Goal: Information Seeking & Learning: Learn about a topic

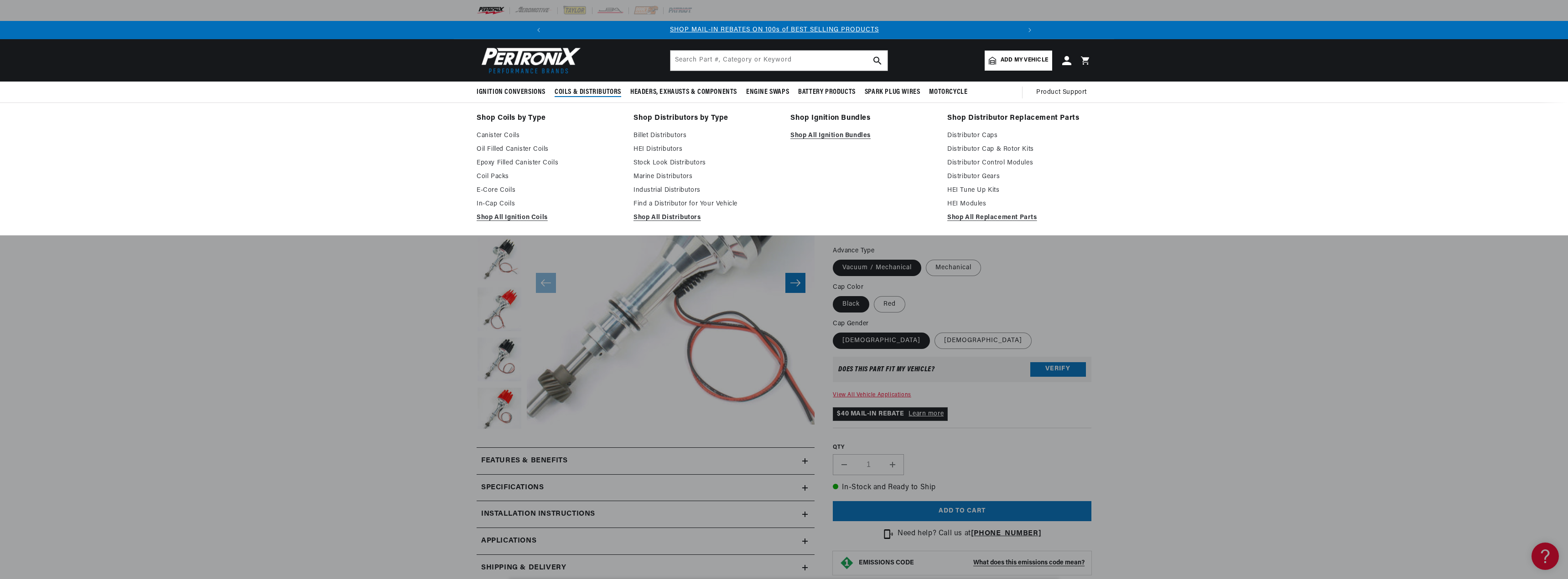
scroll to position [0, 488]
click at [661, 135] on link "Billet Distributors" at bounding box center [706, 136] width 144 height 11
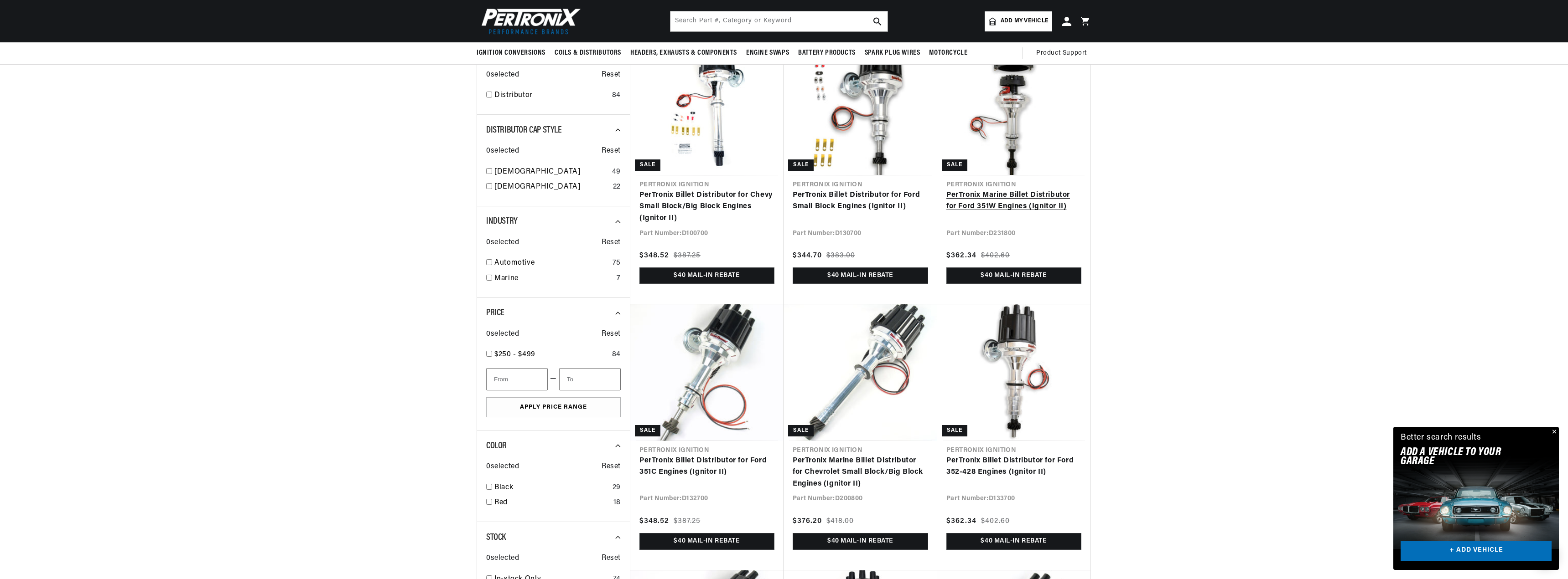
scroll to position [0, 975]
click at [1053, 194] on link "PerTronix Marine Billet Distributor for Ford 351W Engines (Ignitor II)" at bounding box center [1013, 201] width 135 height 23
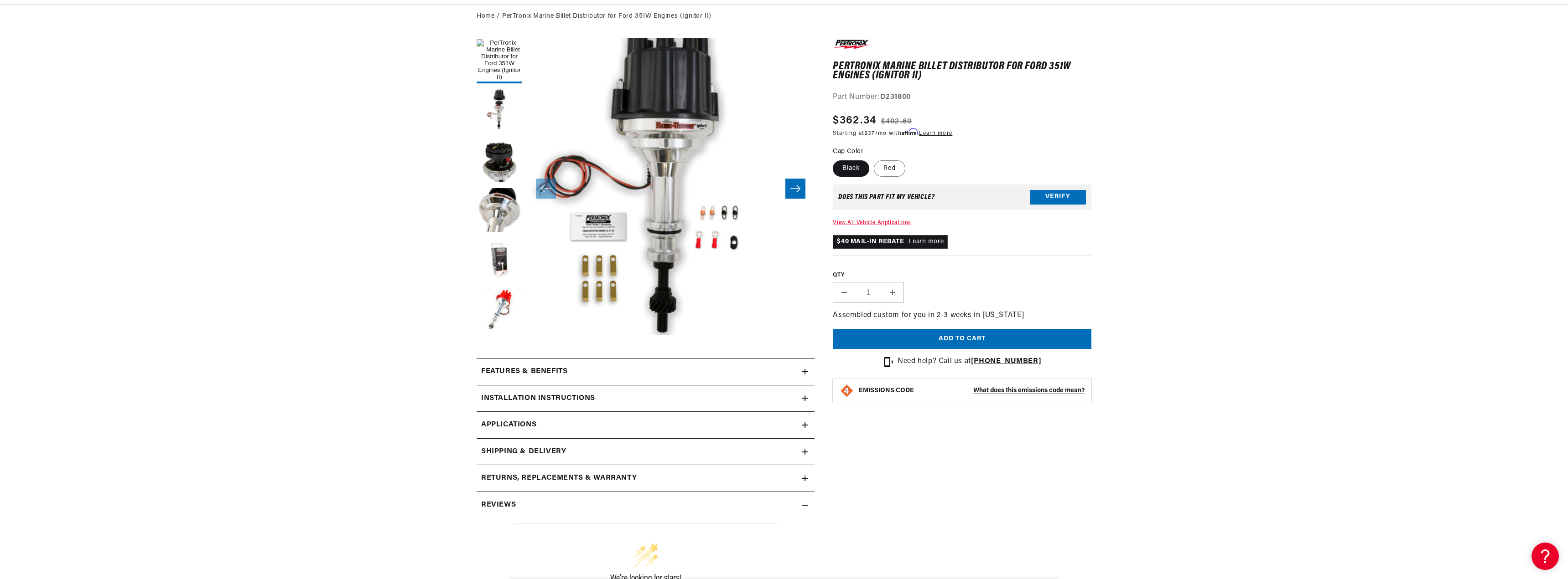
scroll to position [183, 0]
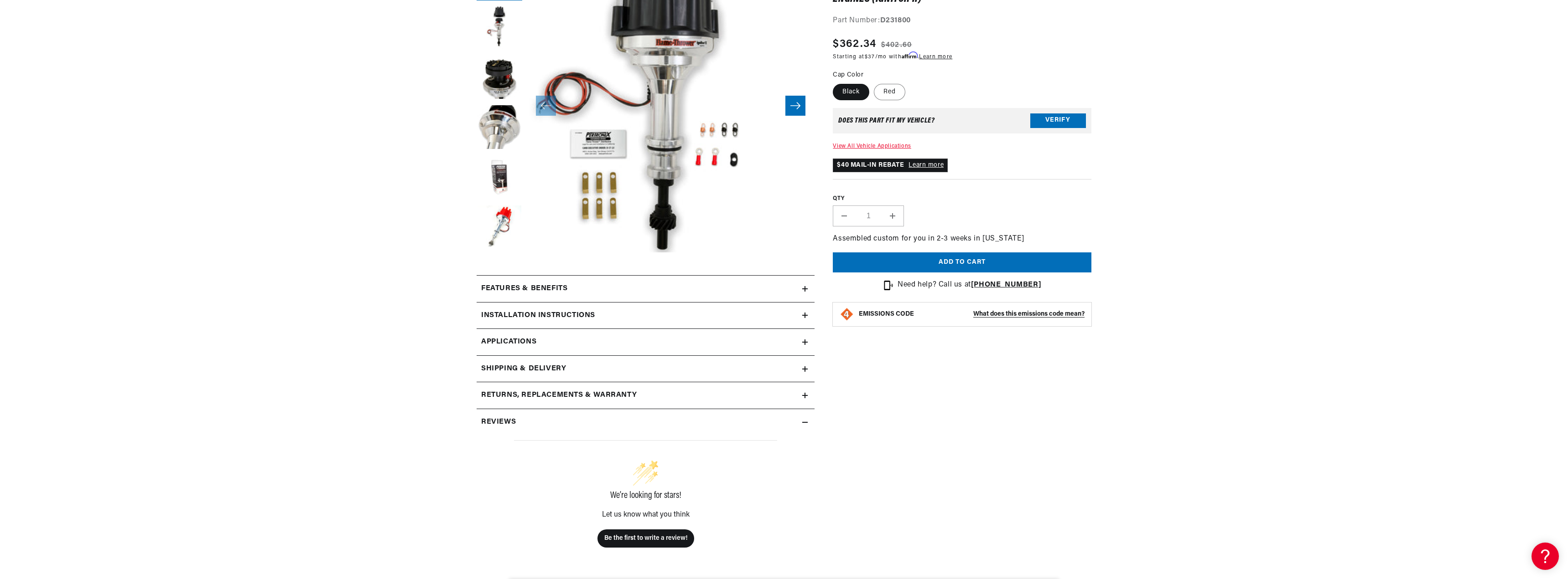
click at [530, 287] on h2 "Features & Benefits" at bounding box center [524, 288] width 86 height 12
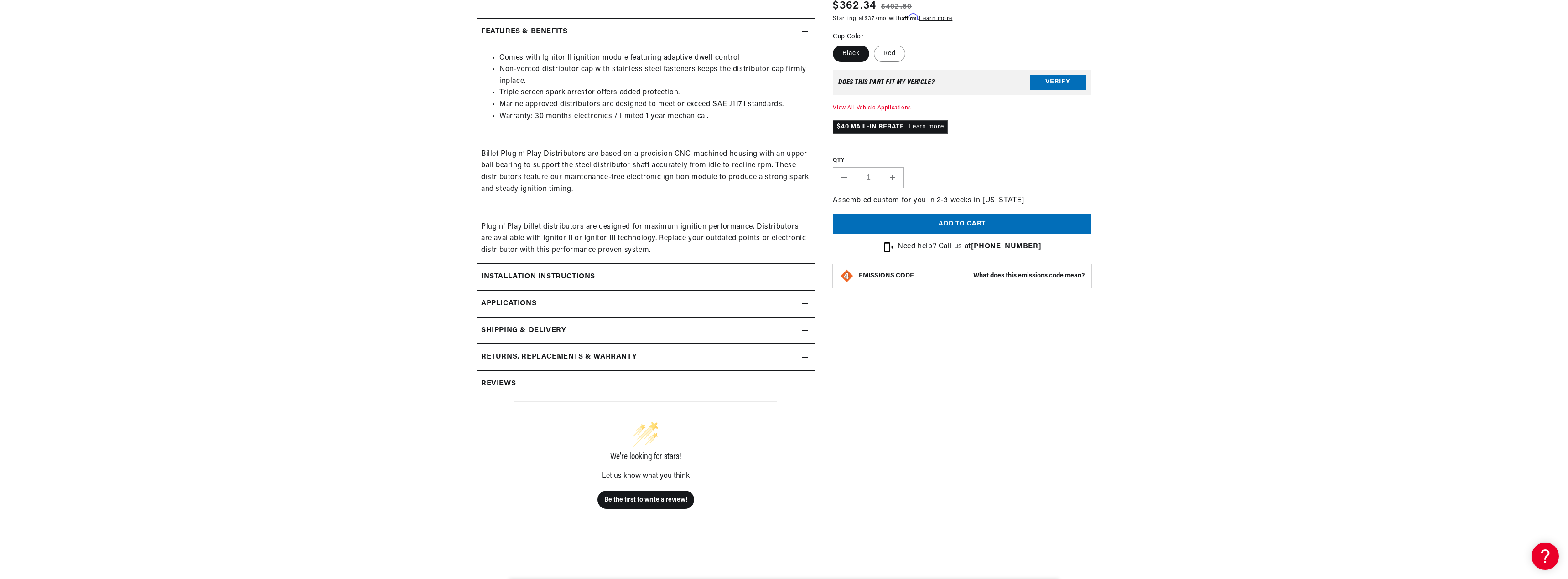
scroll to position [456, 0]
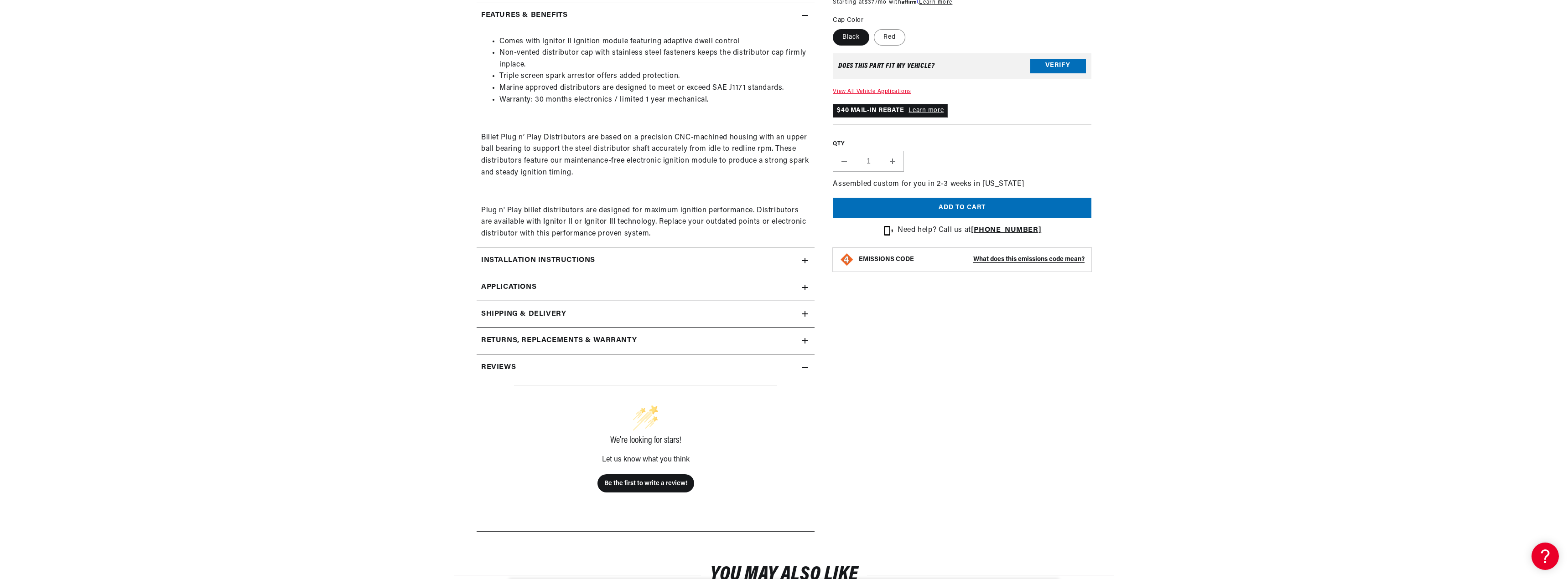
click at [573, 258] on h2 "Installation instructions" at bounding box center [538, 260] width 114 height 12
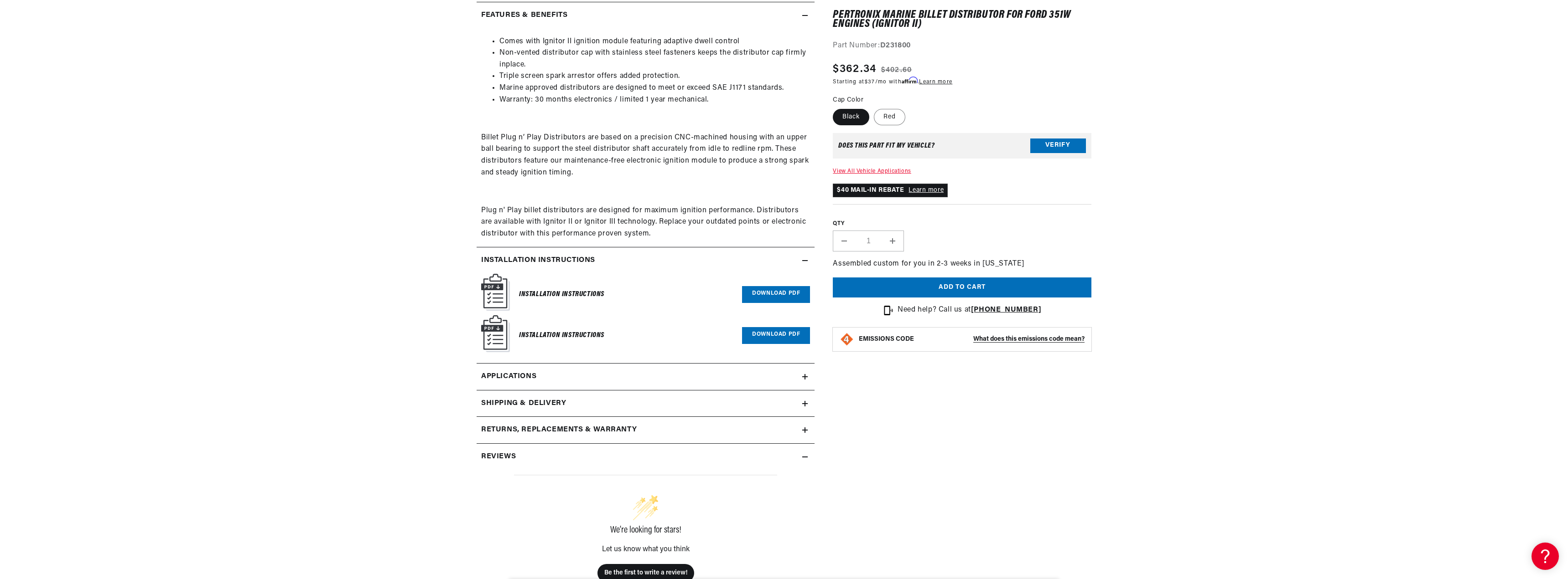
click at [506, 376] on span "Applications" at bounding box center [509, 377] width 55 height 12
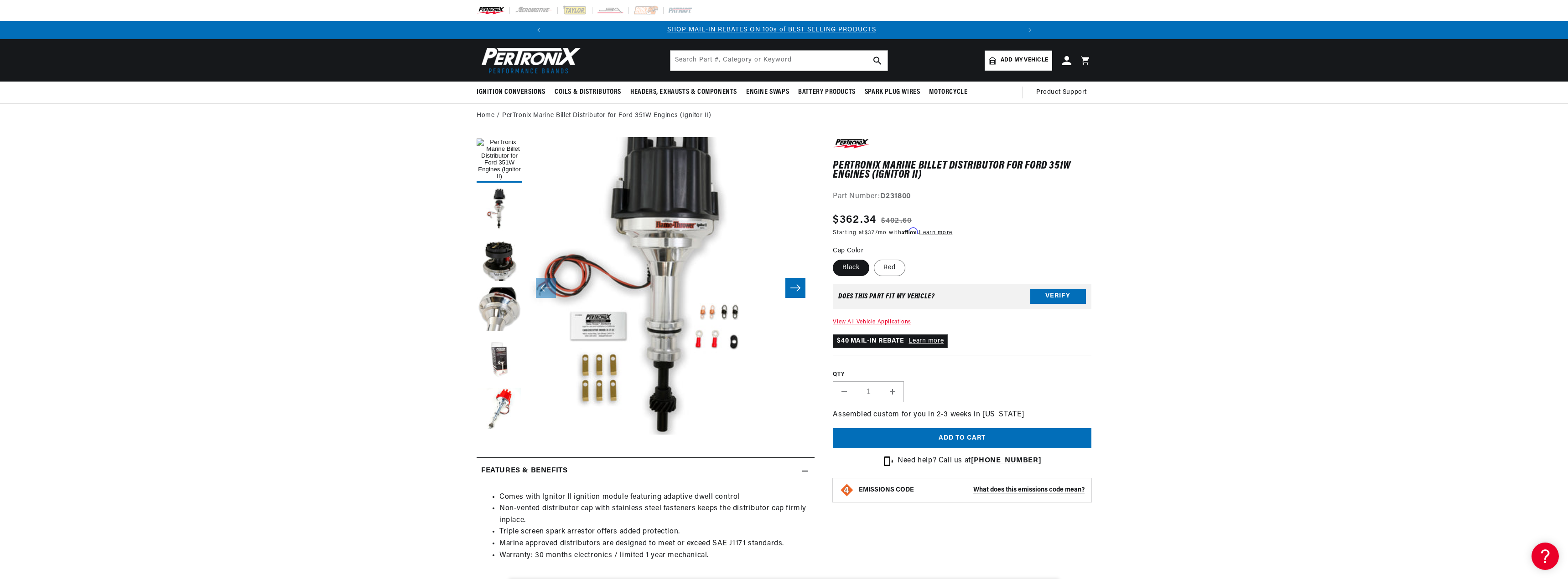
scroll to position [0, 488]
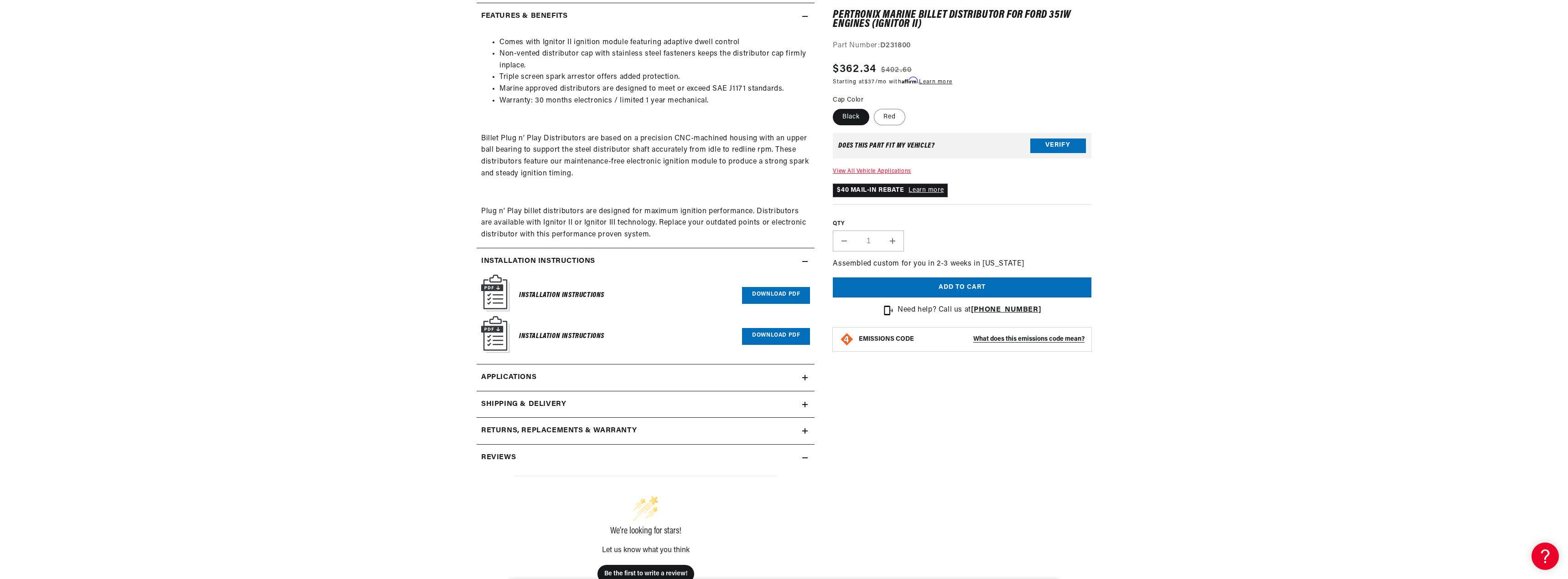
scroll to position [456, 0]
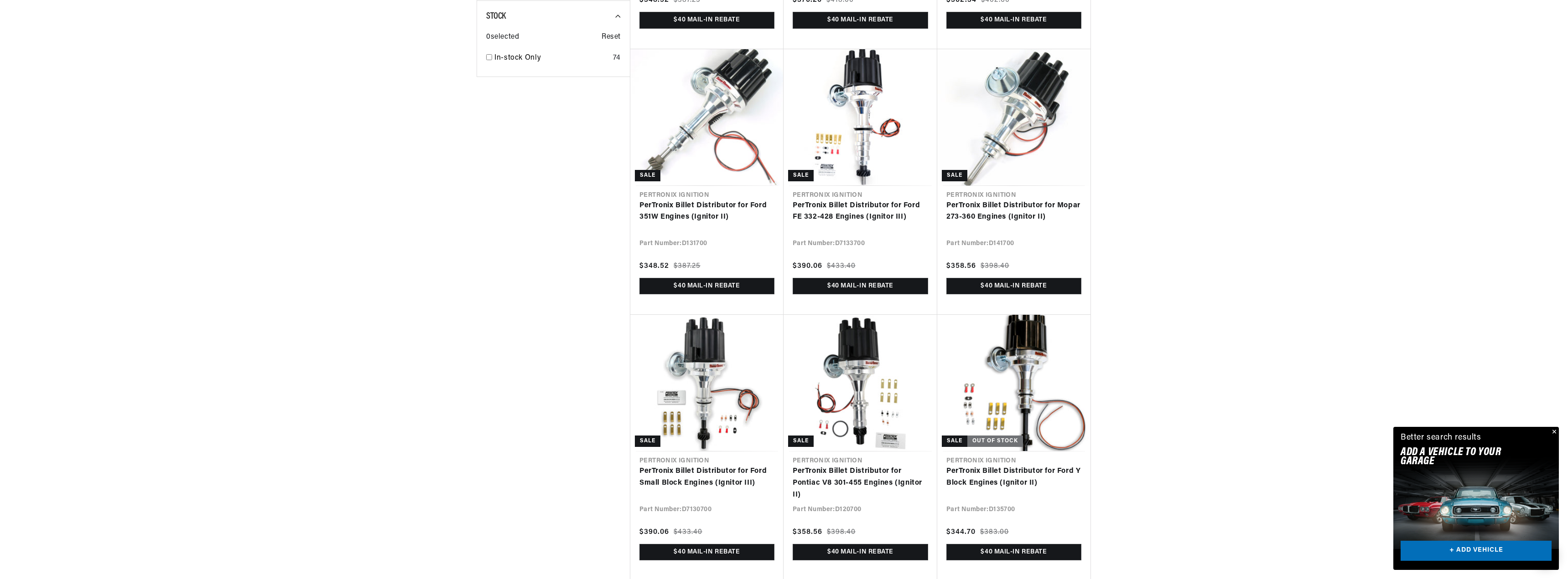
scroll to position [912, 0]
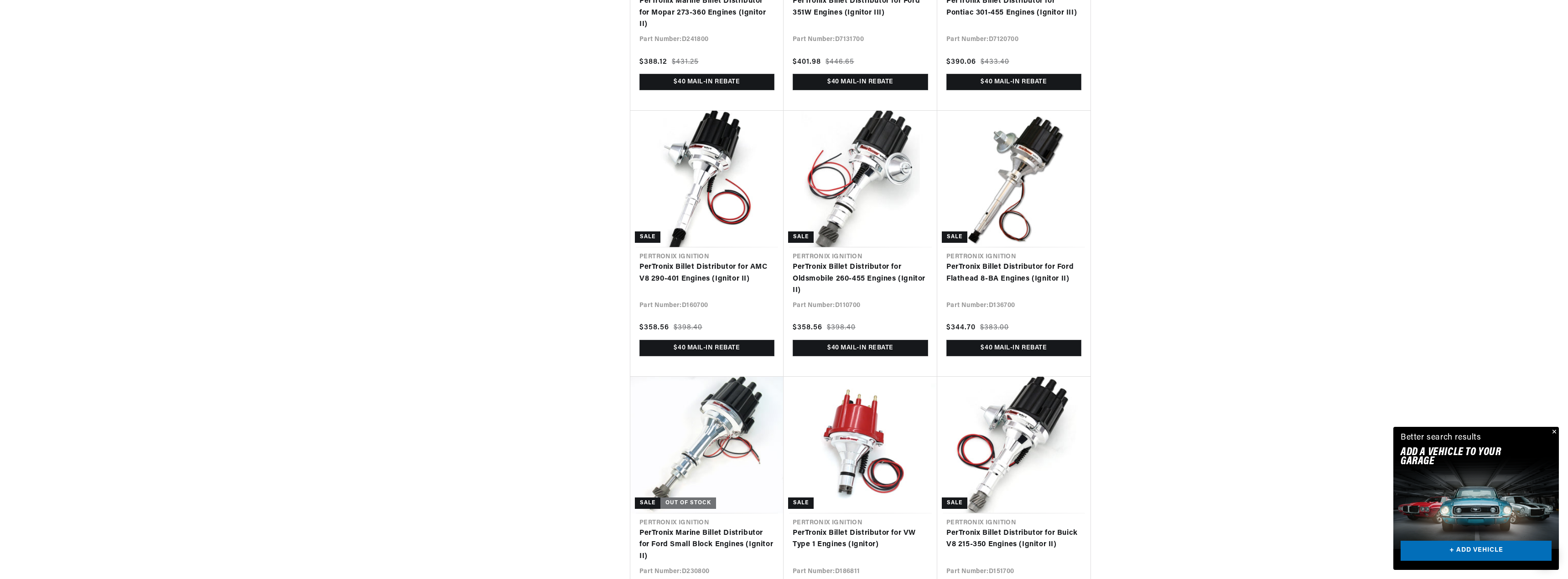
scroll to position [0, 230]
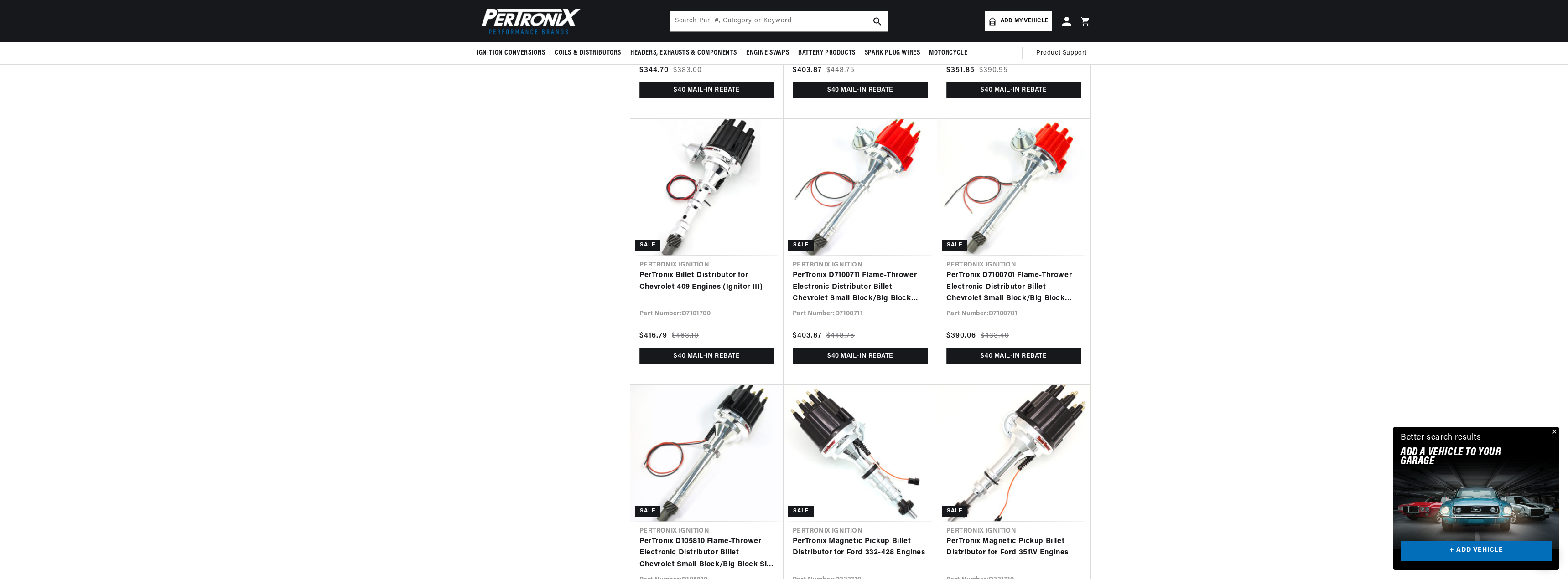
scroll to position [0, 975]
